Goal: Feedback & Contribution: Contribute content

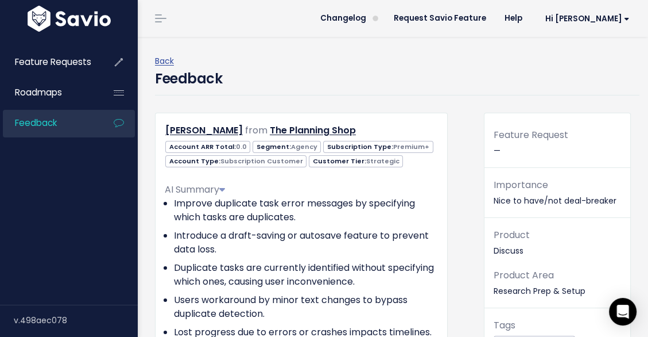
click at [60, 127] on link "Feedback" at bounding box center [49, 123] width 92 height 26
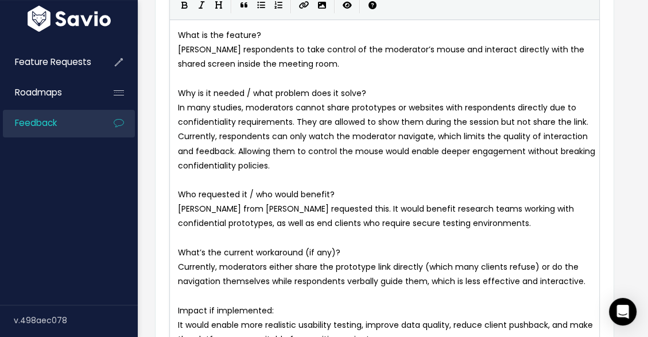
scroll to position [123, 0]
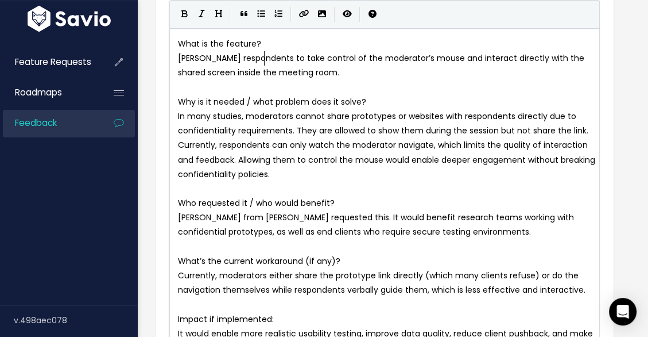
type textarea "take control of the moderator’s mouse and interact directly with the shared scr…"
click at [200, 72] on span "Allow respondents to take control of the moderator’s mouse and interact directl…" at bounding box center [382, 65] width 409 height 26
click at [204, 71] on span "Allow respondents to take control of the moderator’s mouse and interact directl…" at bounding box center [382, 65] width 409 height 26
type textarea "of the moderator"
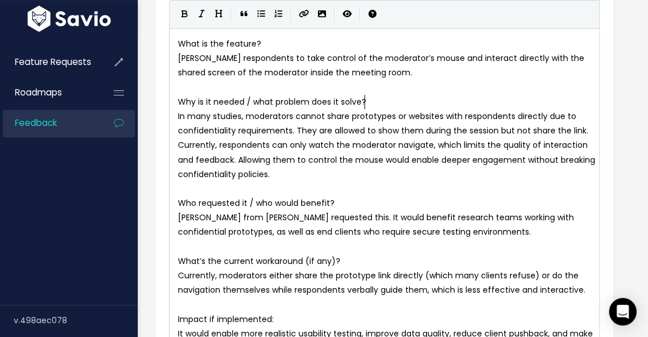
click at [394, 96] on pre "Why is it needed / what problem does it solve?" at bounding box center [388, 102] width 425 height 14
click at [178, 100] on span "Why is it needed / what problem does it solve?" at bounding box center [272, 101] width 188 height 11
type textarea "-"
click at [179, 44] on span "What is the feature?" at bounding box center [219, 43] width 83 height 11
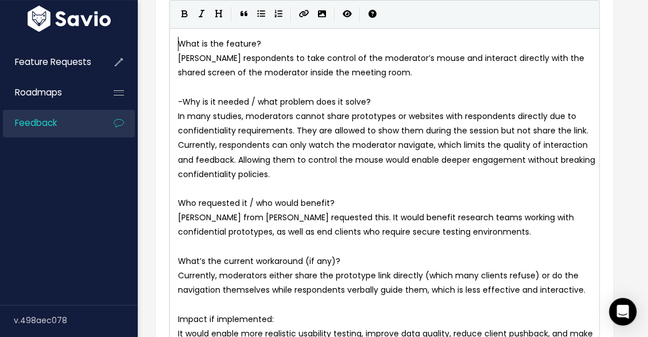
type textarea "-"
click at [331, 179] on pre "In many studies, moderators cannot share prototypes or websites with respondent…" at bounding box center [388, 145] width 425 height 72
click at [199, 115] on span "In many studies, moderators cannot share prototypes or websites with respondent…" at bounding box center [388, 144] width 420 height 69
type textarea "some"
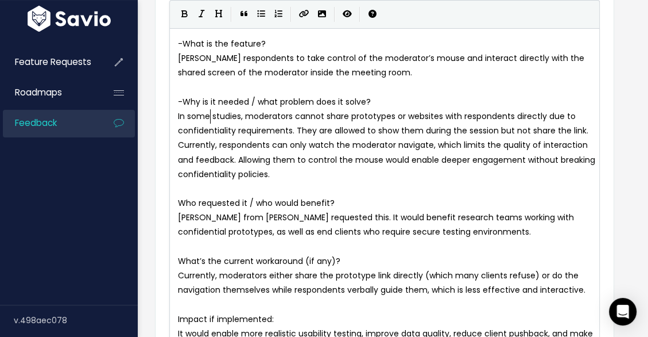
scroll to position [4, 21]
type textarea "They are allowed to show them during the session but not share the link. Curren…"
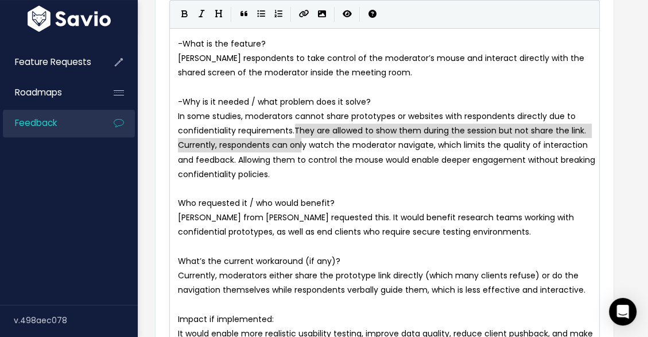
drag, startPoint x: 296, startPoint y: 130, endPoint x: 300, endPoint y: 138, distance: 9.0
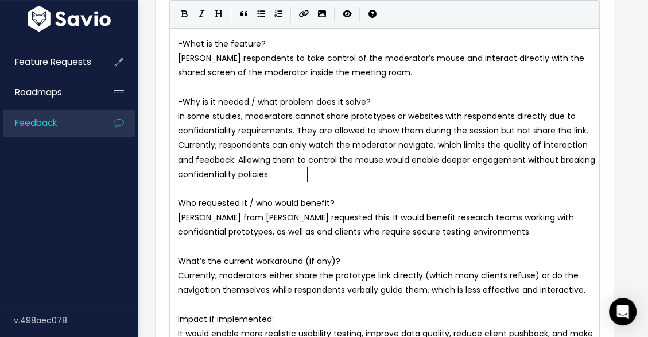
click at [324, 168] on pre "In some studies, moderators cannot share prototypes or websites with respondent…" at bounding box center [388, 145] width 425 height 72
click at [300, 170] on span "In some studies, moderators cannot share prototypes or websites with respondent…" at bounding box center [388, 144] width 420 height 69
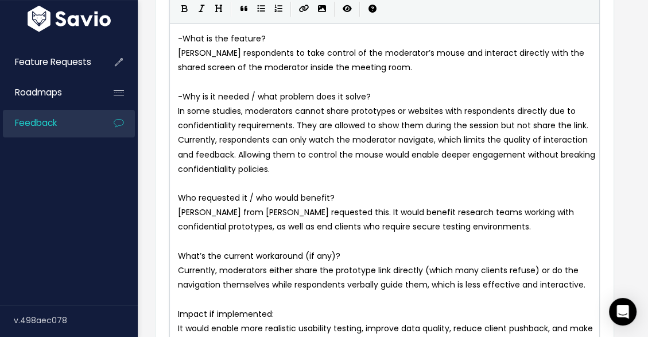
click at [351, 175] on pre "In some studies, moderators cannot share prototypes or websites with respondent…" at bounding box center [388, 140] width 425 height 72
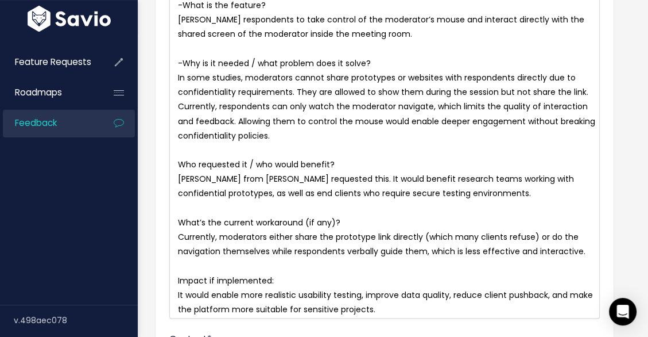
scroll to position [168, 0]
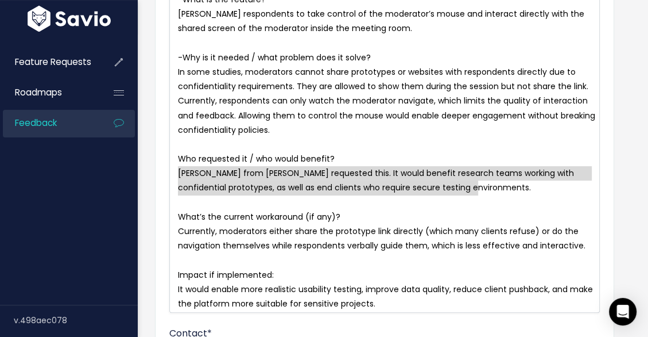
type textarea "Who requested it / who would benefit? Betsy from Bernstein requested this. It w…"
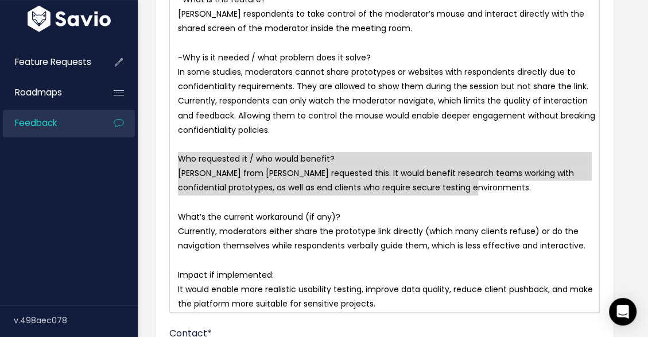
drag, startPoint x: 496, startPoint y: 192, endPoint x: 170, endPoint y: 161, distance: 327.0
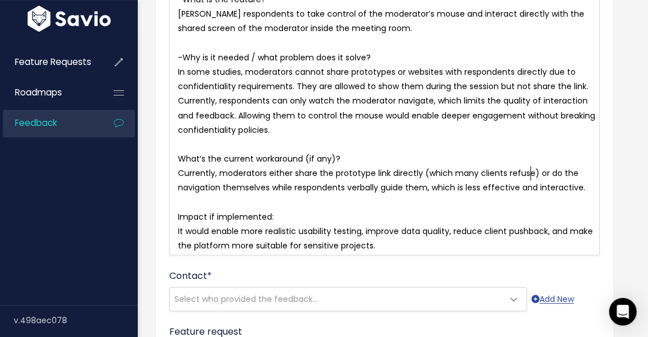
click at [528, 173] on span "Currently, moderators either share the prototype link directly (which many clie…" at bounding box center [382, 180] width 408 height 26
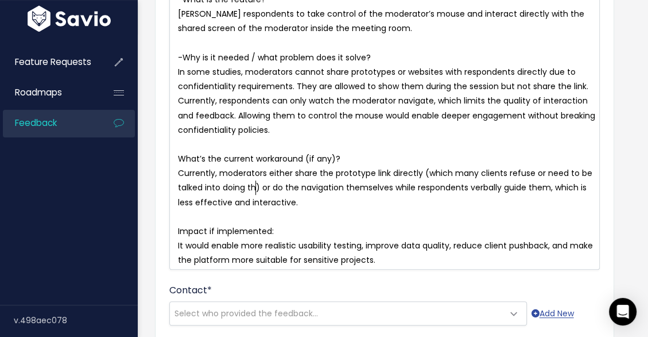
scroll to position [4, 136]
type textarea "or need to be talked into doing thia"
type textarea "s"
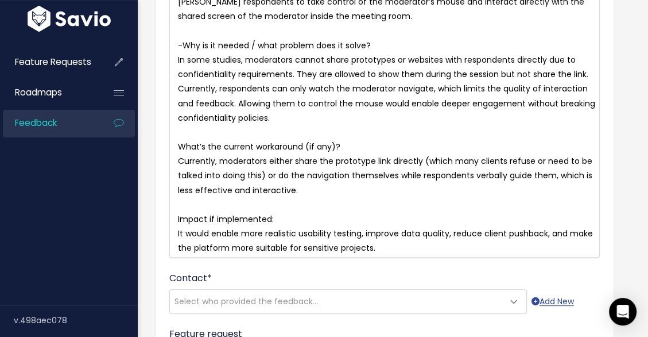
scroll to position [186, 0]
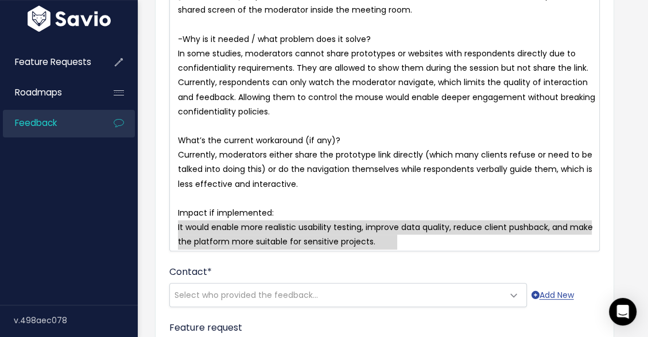
type textarea "Impact if implemented: It would enable more realistic usability testing, improv…"
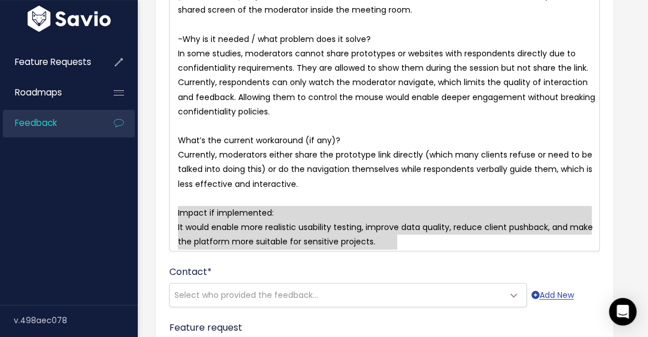
drag, startPoint x: 407, startPoint y: 240, endPoint x: 146, endPoint y: 214, distance: 262.0
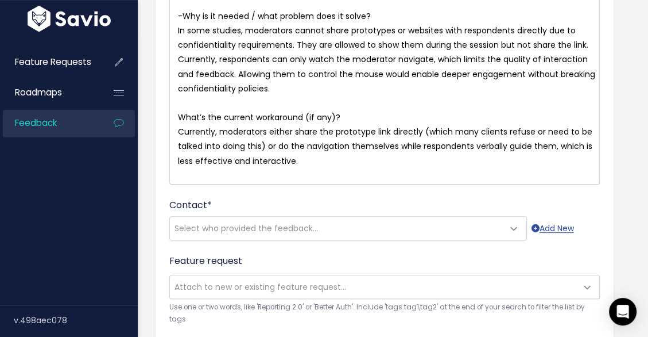
scroll to position [234, 0]
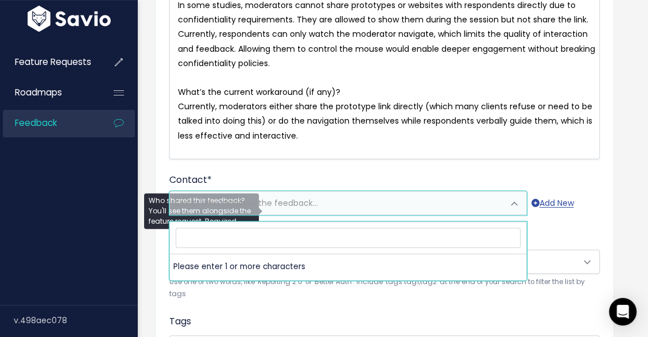
click at [364, 206] on span "Select who provided the feedback..." at bounding box center [337, 202] width 334 height 23
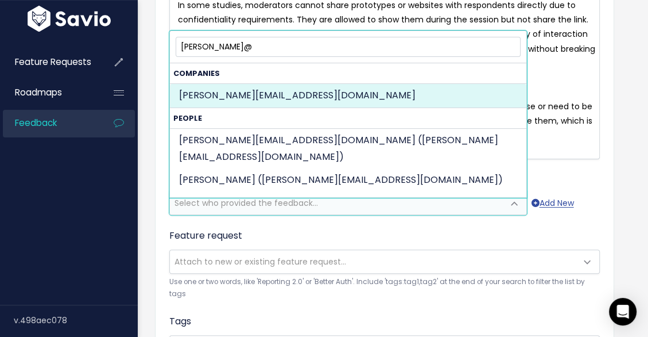
type input "betsy@"
select select "COMPANY-16178690"
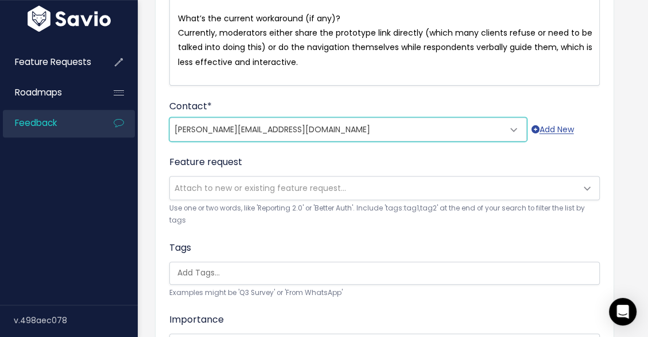
scroll to position [355, 0]
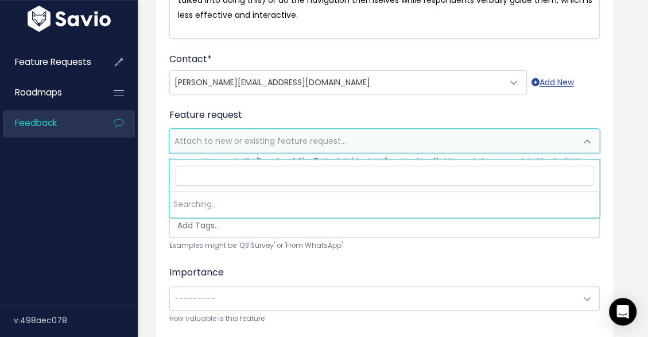
click at [248, 152] on span "Attach to new or existing feature request..." at bounding box center [373, 140] width 407 height 23
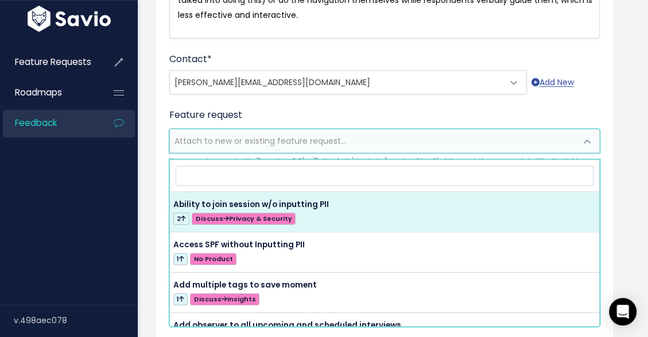
click at [330, 118] on div "Feature request --------- Attach to new or existing feature request... Use one …" at bounding box center [384, 144] width 431 height 72
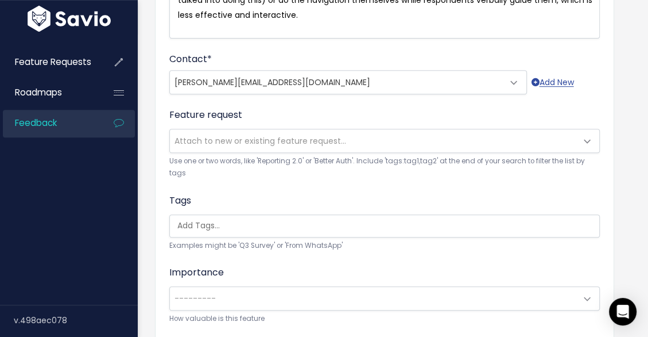
click at [285, 219] on input "search" at bounding box center [388, 225] width 430 height 12
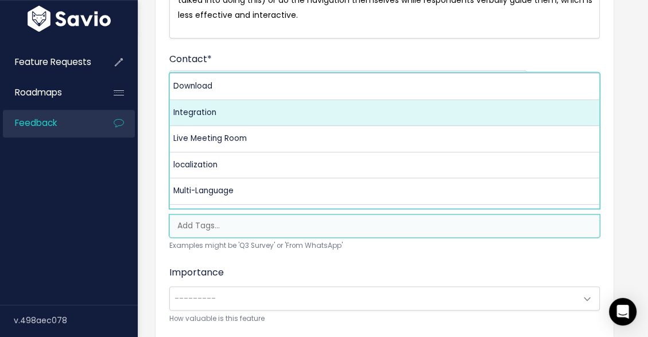
scroll to position [188, 0]
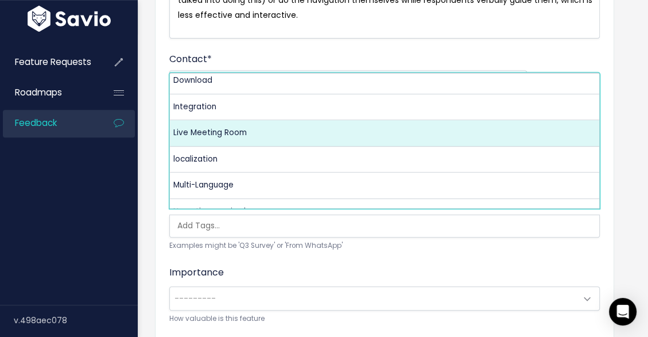
select select "13479"
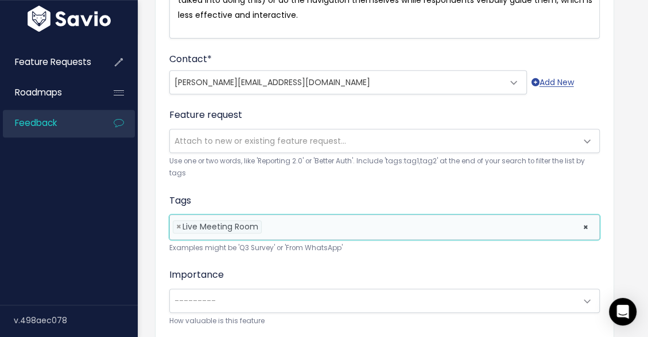
click at [339, 268] on div "Importance --------- Deal Blocker/won't buy without High Import/influence/upsel…" at bounding box center [384, 297] width 431 height 59
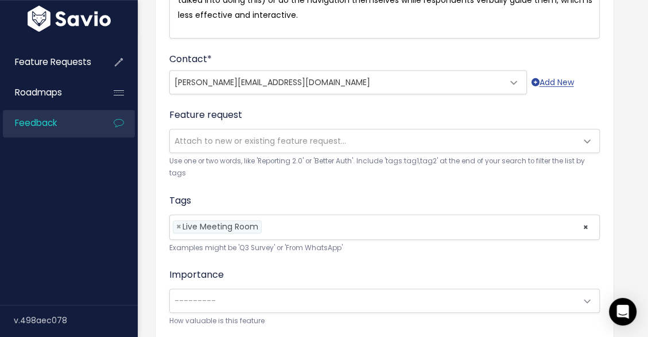
scroll to position [466, 0]
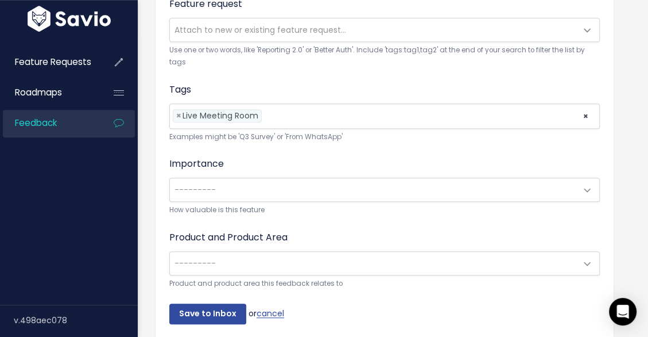
click at [324, 194] on span "---------" at bounding box center [373, 189] width 407 height 23
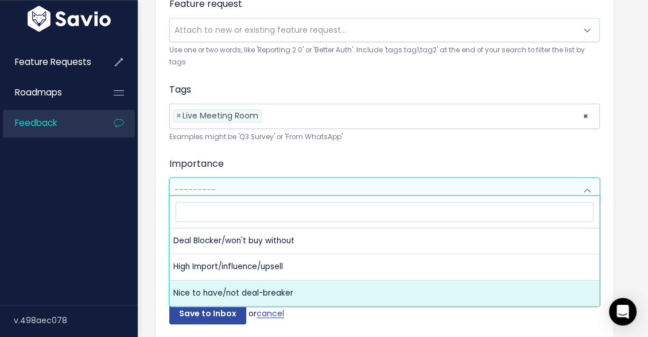
select select "NICE_TO_HAVE"
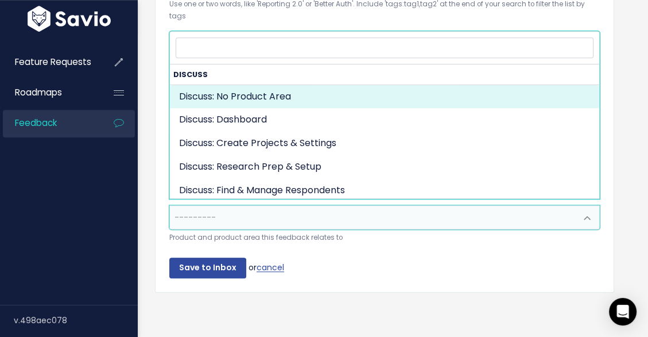
click at [307, 212] on span "---------" at bounding box center [373, 217] width 407 height 23
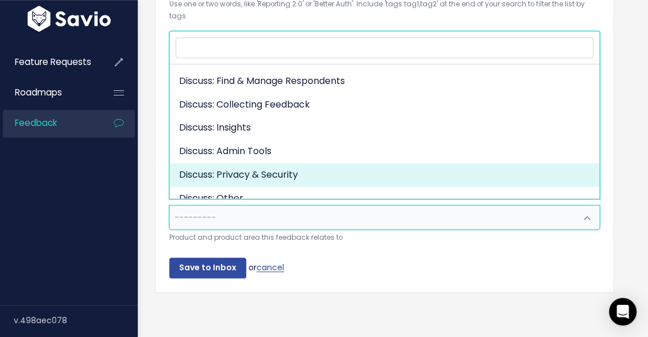
scroll to position [144, 0]
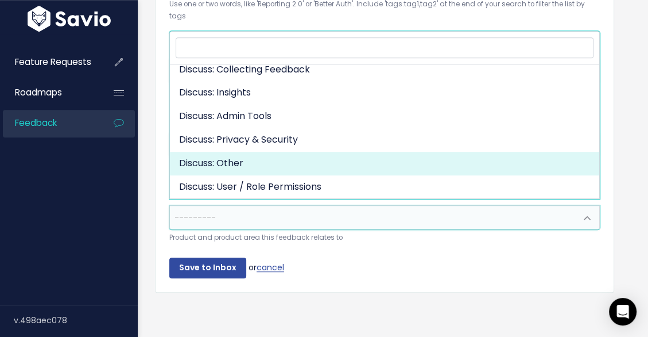
select select "DISCUSS_PLATFORM:OTHER"
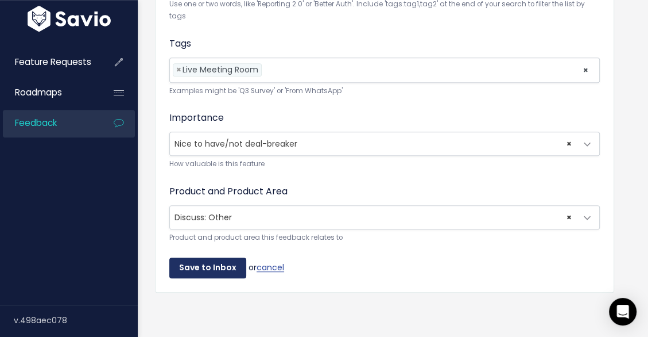
click at [208, 257] on input "Save to Inbox" at bounding box center [207, 267] width 77 height 21
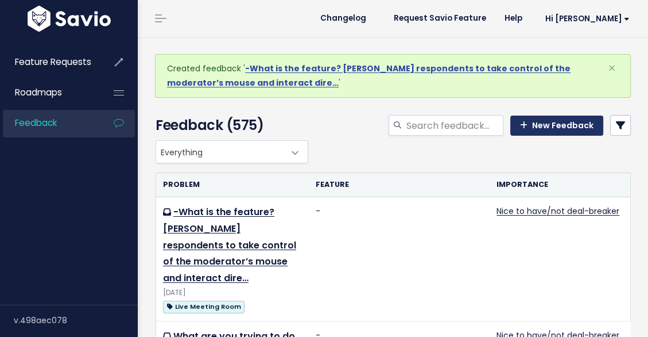
click at [538, 125] on link "New Feedback" at bounding box center [557, 125] width 93 height 21
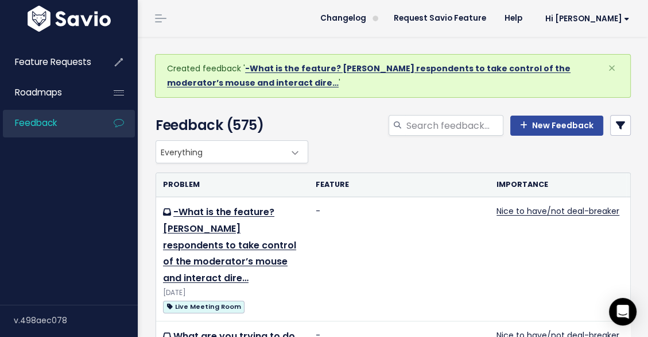
click at [291, 69] on link "-What is the feature? [PERSON_NAME] respondents to take control of the moderato…" at bounding box center [369, 76] width 404 height 26
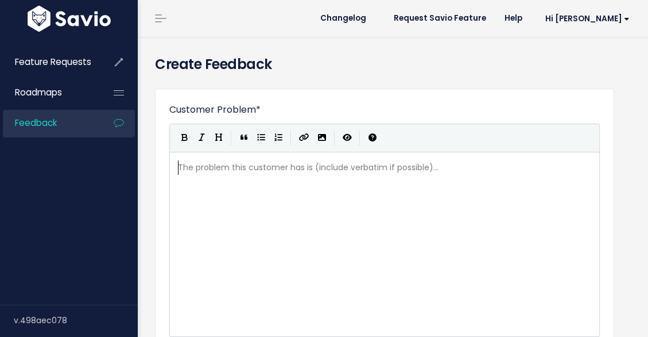
scroll to position [1, 0]
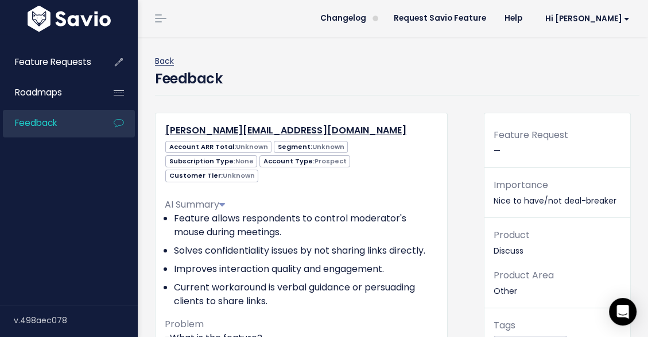
click at [162, 61] on link "Back" at bounding box center [164, 60] width 19 height 11
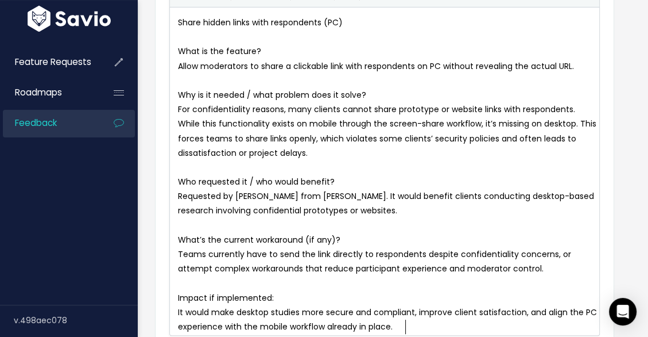
scroll to position [149, 0]
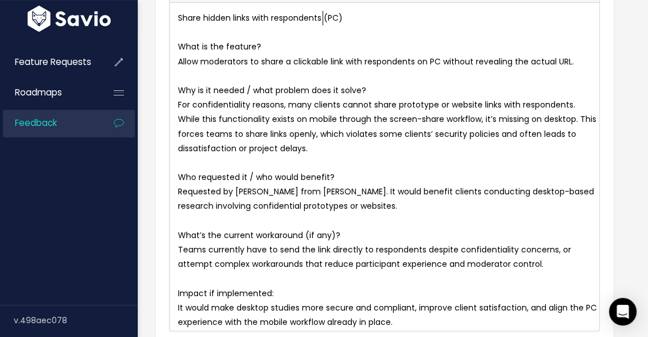
click at [322, 16] on span "Share hidden links with respondents (PC)" at bounding box center [260, 17] width 165 height 11
click at [359, 13] on pre "Share hidden links with respondents (PC)" at bounding box center [388, 18] width 425 height 14
click at [333, 14] on span "Share hidden links with respondents (PC)" at bounding box center [260, 17] width 165 height 11
type textarea "computer"
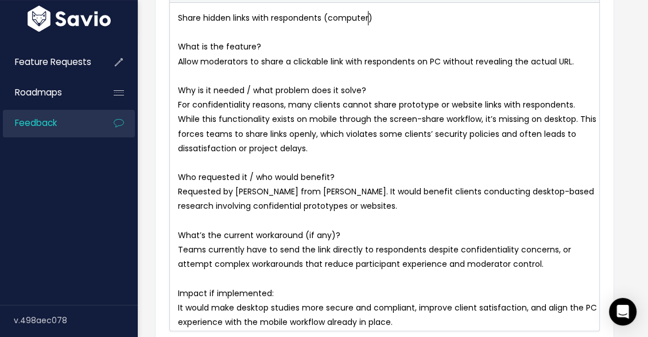
click at [575, 61] on pre "Allow moderators to share a clickable link with respondents on PC without revea…" at bounding box center [388, 62] width 425 height 14
click at [478, 118] on span "For confidentiality reasons, many clients cannot share prototype or website lin…" at bounding box center [388, 126] width 421 height 55
type textarea ", which violates some clients’ security policies and often leads to dissatisfac…"
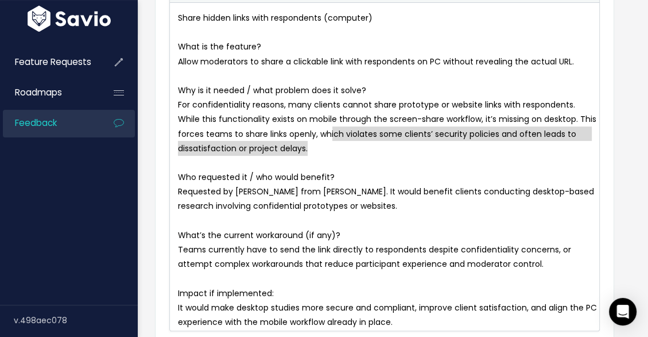
drag, startPoint x: 331, startPoint y: 133, endPoint x: 333, endPoint y: 140, distance: 7.1
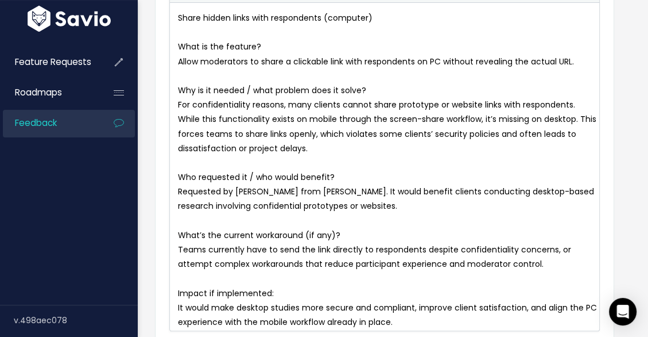
click at [372, 133] on span "For confidentiality reasons, many clients cannot share prototype or website lin…" at bounding box center [388, 126] width 421 height 55
type textarea "doesn't match"
drag, startPoint x: 477, startPoint y: 133, endPoint x: 541, endPoint y: 131, distance: 64.3
type textarea "confidentiality conditions"
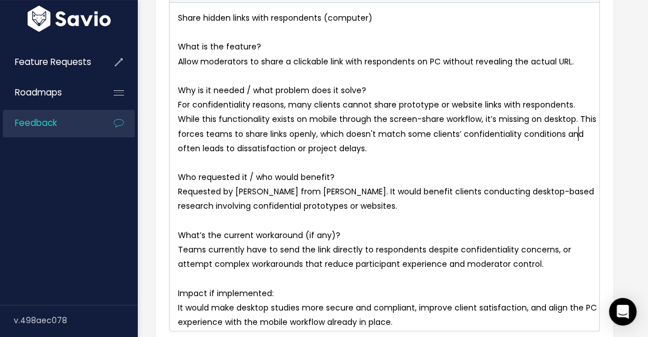
scroll to position [4, 100]
click at [329, 161] on pre "​" at bounding box center [388, 163] width 425 height 14
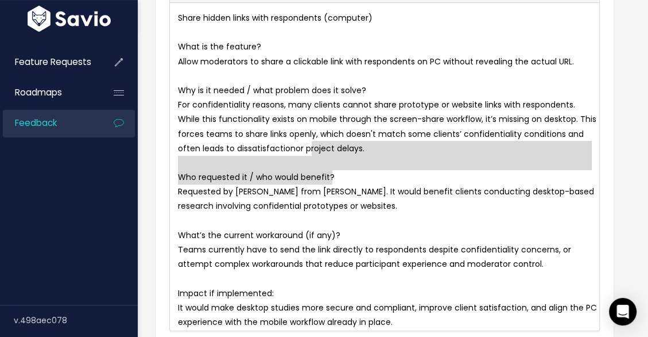
drag, startPoint x: 311, startPoint y: 148, endPoint x: 428, endPoint y: 169, distance: 119.7
type textarea "or project delays. Who requested it / who would benefit?"
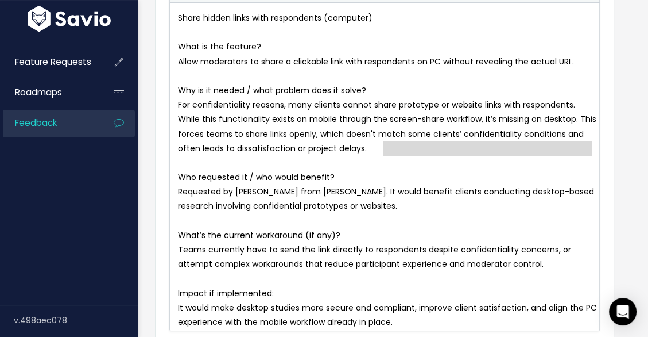
drag, startPoint x: 419, startPoint y: 157, endPoint x: 400, endPoint y: 150, distance: 20.2
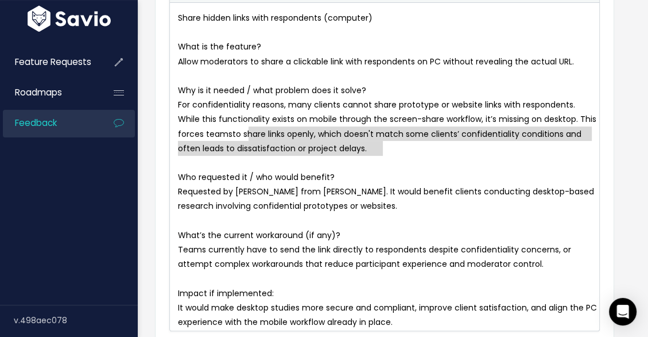
type textarea "and often leads to dissatisfaction or project delays."
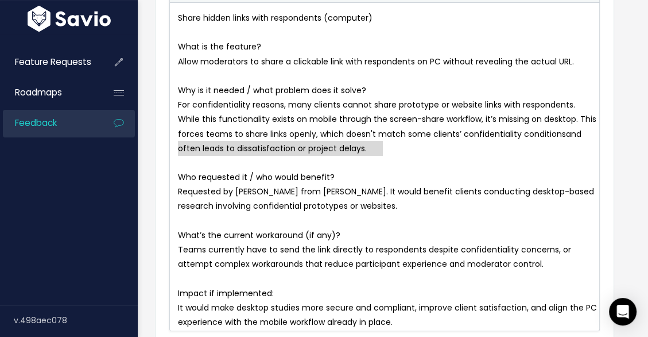
drag, startPoint x: 434, startPoint y: 150, endPoint x: 163, endPoint y: 151, distance: 270.5
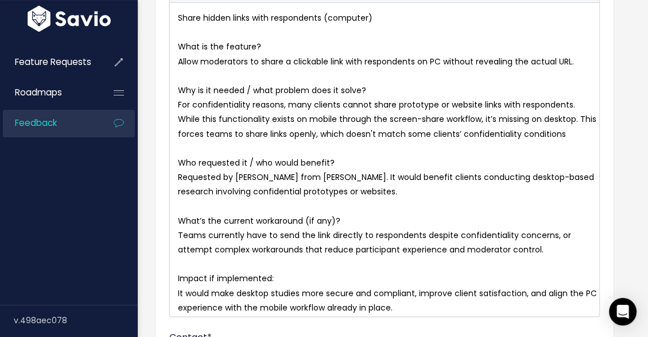
type textarea "."
click at [318, 177] on span "Requested by [PERSON_NAME] from [PERSON_NAME]. It would benefit clients conduct…" at bounding box center [387, 184] width 419 height 26
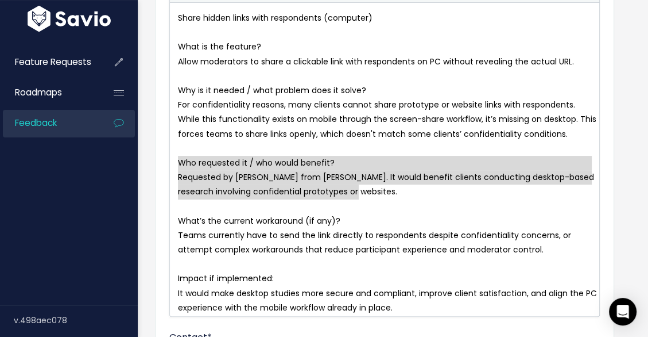
drag, startPoint x: 366, startPoint y: 194, endPoint x: 173, endPoint y: 162, distance: 196.2
type textarea "Who requested it / who would benefit? Requested by Betsy from Bernstein. It wou…"
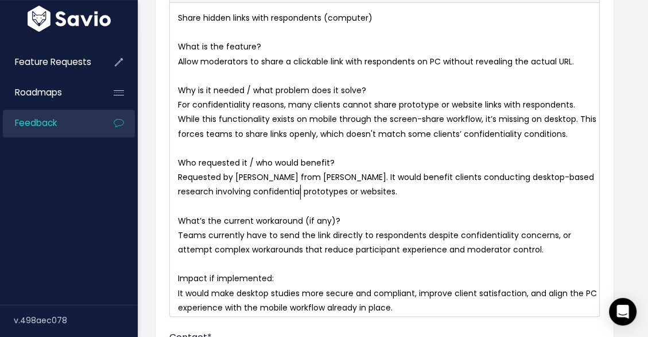
scroll to position [250, 0]
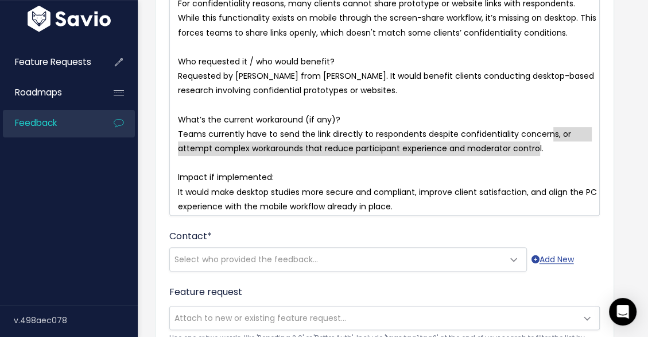
drag, startPoint x: 553, startPoint y: 133, endPoint x: 550, endPoint y: 138, distance: 6.2
type textarea "."
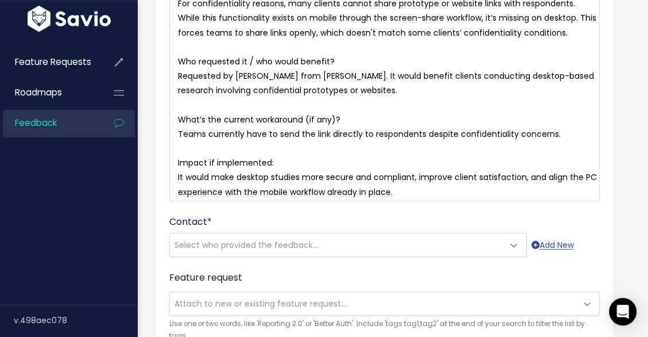
scroll to position [262, 0]
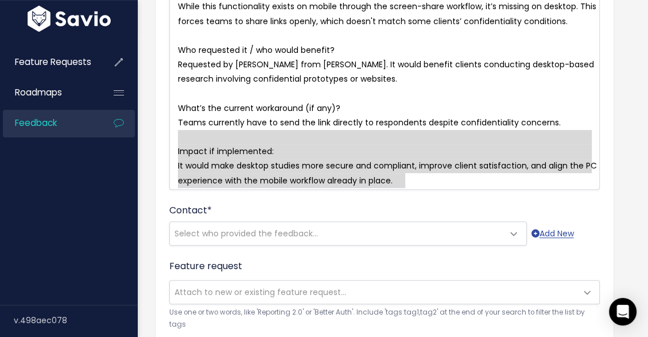
type textarea "Impact if implemented: It would make desktop studies more secure and compliant,…"
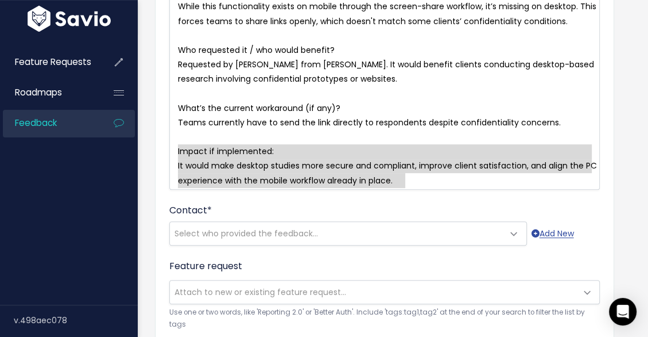
drag, startPoint x: 396, startPoint y: 175, endPoint x: 165, endPoint y: 154, distance: 231.8
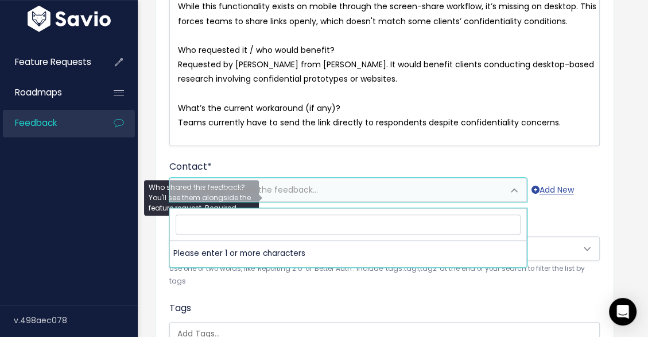
click at [287, 201] on span "Select who provided the feedback..." at bounding box center [337, 189] width 334 height 23
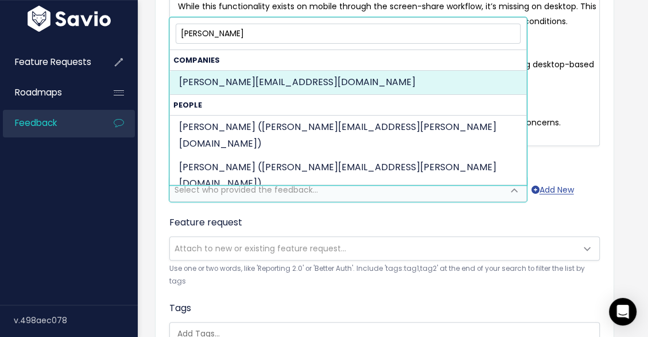
type input "betsy"
select select "COMPANY-16178690"
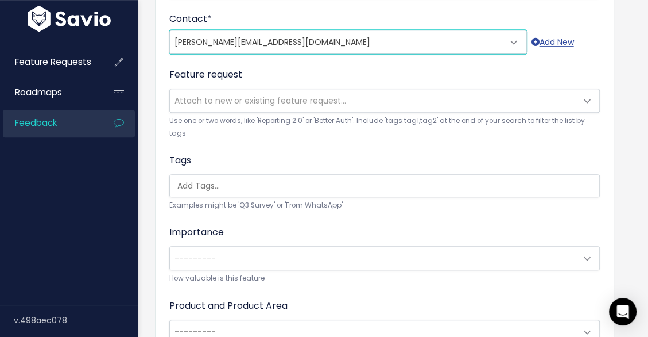
scroll to position [416, 0]
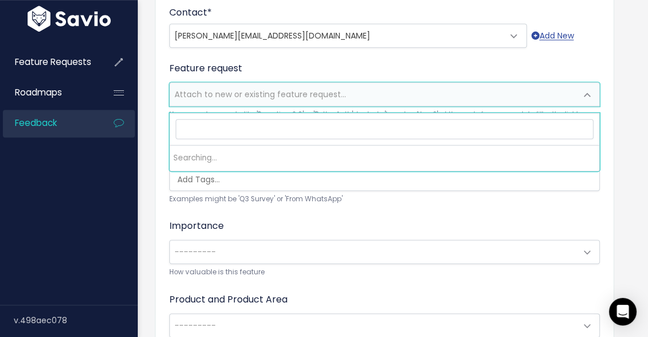
click at [291, 94] on span "Attach to new or existing feature request..." at bounding box center [261, 93] width 172 height 11
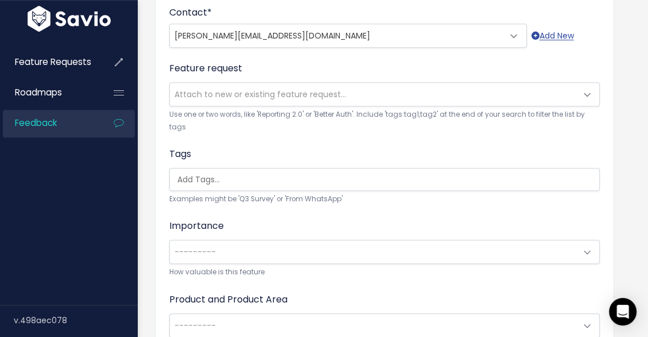
drag, startPoint x: 389, startPoint y: 72, endPoint x: 377, endPoint y: 79, distance: 14.2
click at [389, 72] on div "Feature request --------- Attach to new or existing feature request... Use one …" at bounding box center [384, 97] width 431 height 72
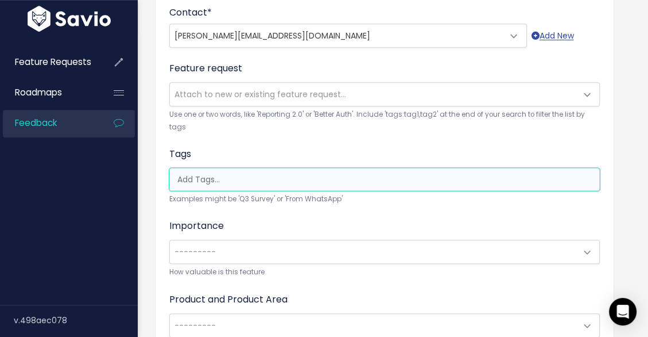
click at [256, 174] on input "search" at bounding box center [388, 179] width 430 height 12
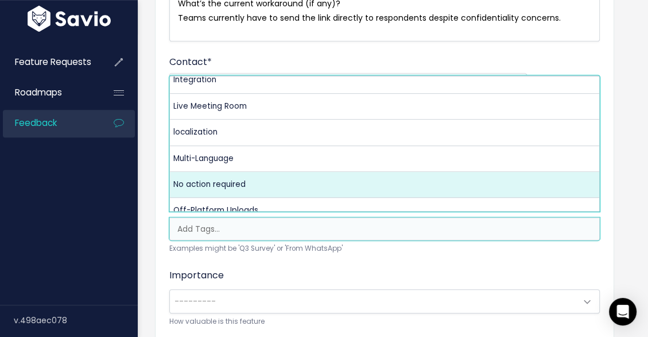
scroll to position [230, 0]
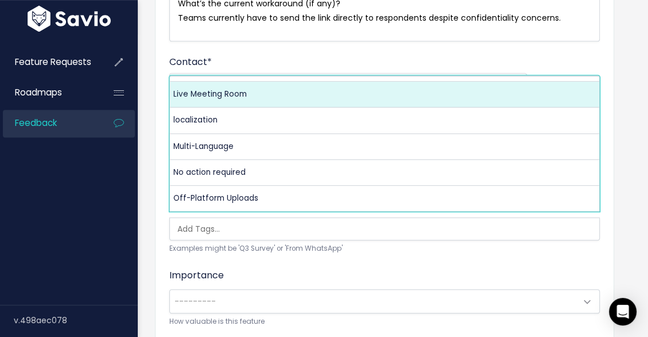
select select "13479"
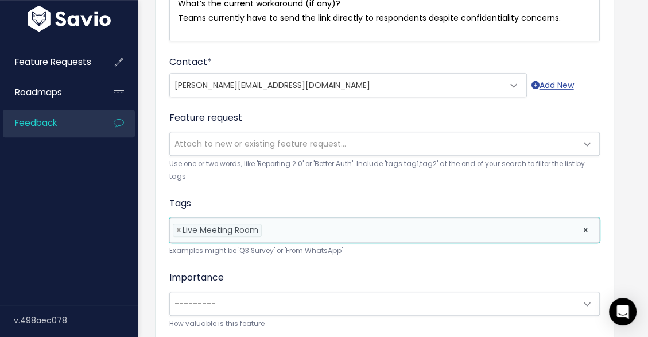
click at [269, 270] on div "Importance --------- Deal Blocker/won't buy without High Import/influence/upsel…" at bounding box center [384, 299] width 431 height 59
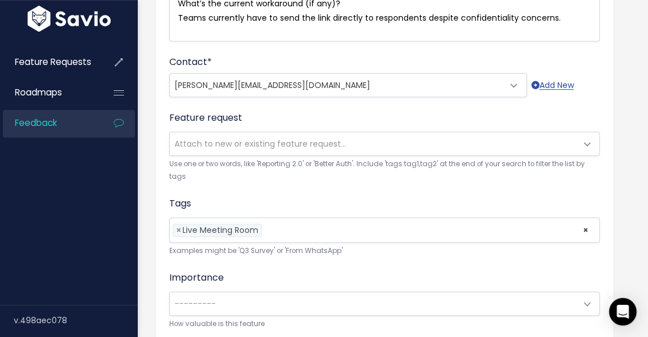
click at [261, 292] on span "---------" at bounding box center [373, 303] width 407 height 23
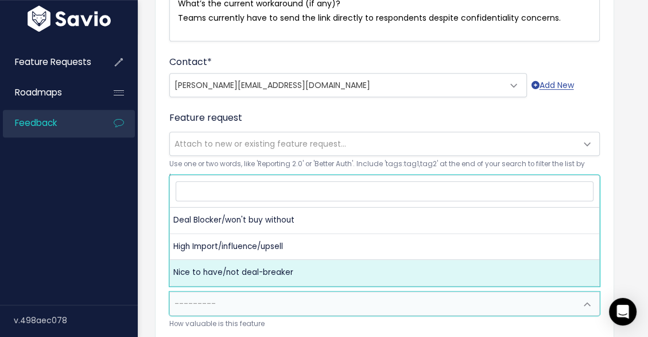
select select "NICE_TO_HAVE"
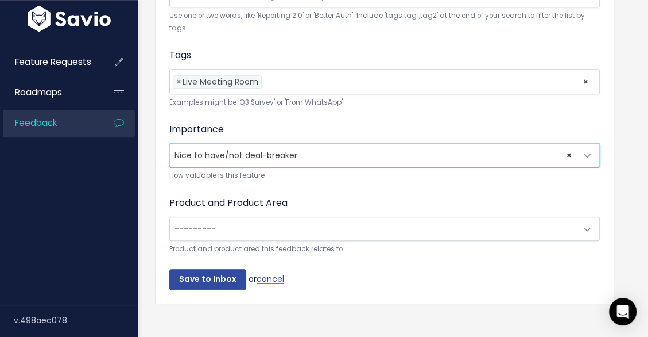
scroll to position [526, 0]
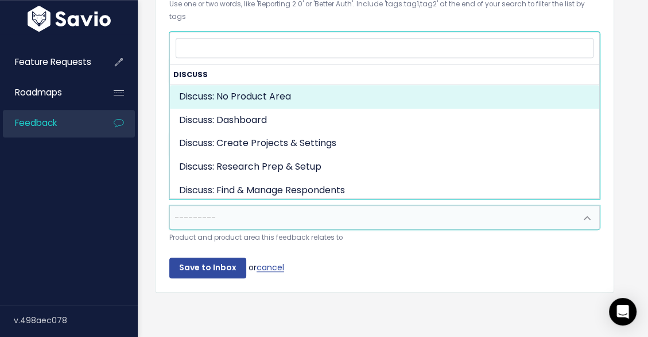
click at [274, 206] on span "---------" at bounding box center [373, 217] width 407 height 23
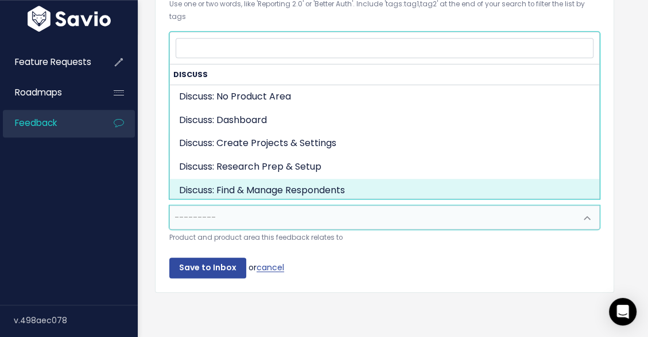
scroll to position [144, 0]
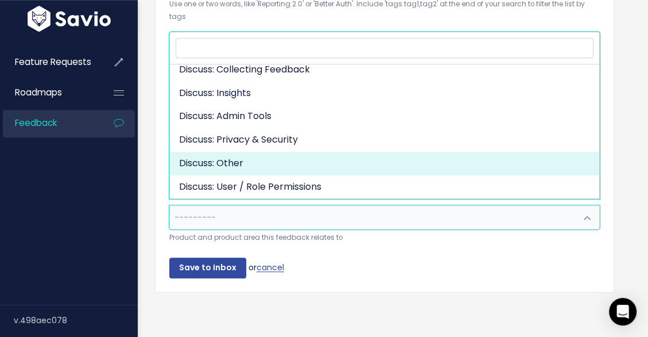
select select "DISCUSS_PLATFORM:OTHER"
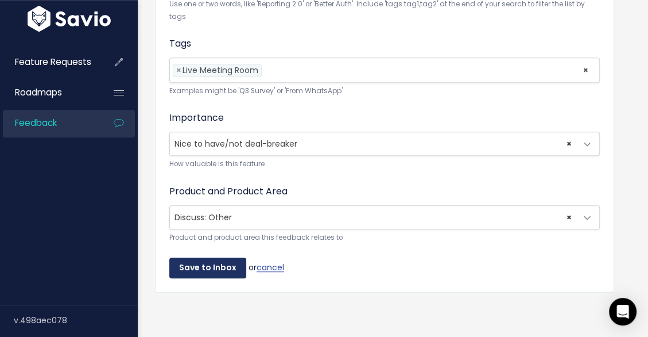
click at [219, 261] on input "Save to Inbox" at bounding box center [207, 267] width 77 height 21
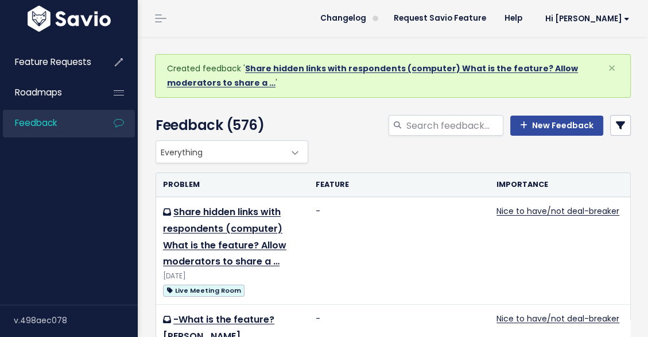
click at [252, 71] on link "Share hidden links with respondents (computer) What is the feature? Allow moder…" at bounding box center [372, 76] width 411 height 26
